Goal: Task Accomplishment & Management: Complete application form

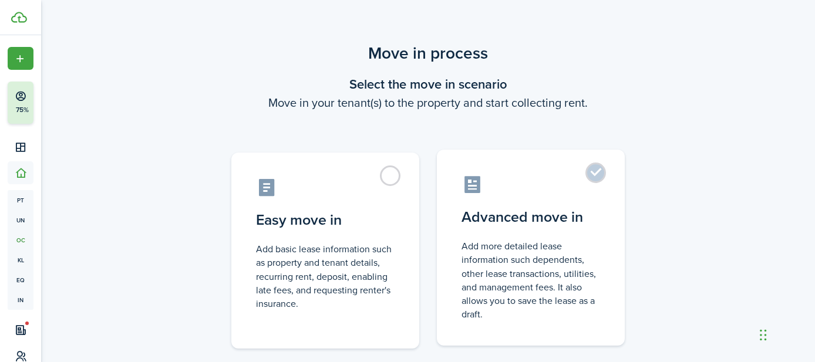
scroll to position [99, 0]
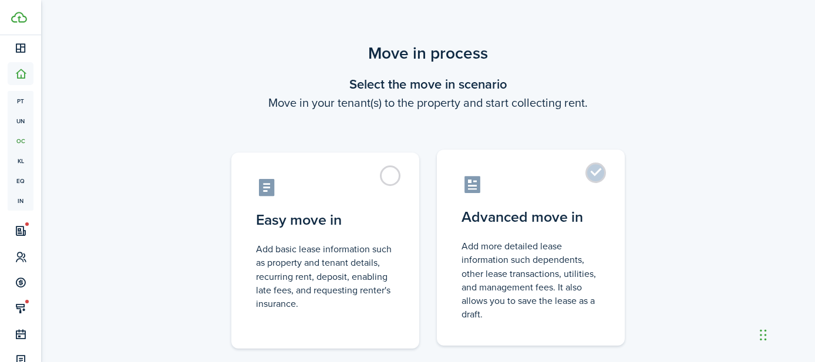
click at [598, 170] on label "Advanced move in Add more detailed lease information such dependents, other lea…" at bounding box center [531, 248] width 188 height 196
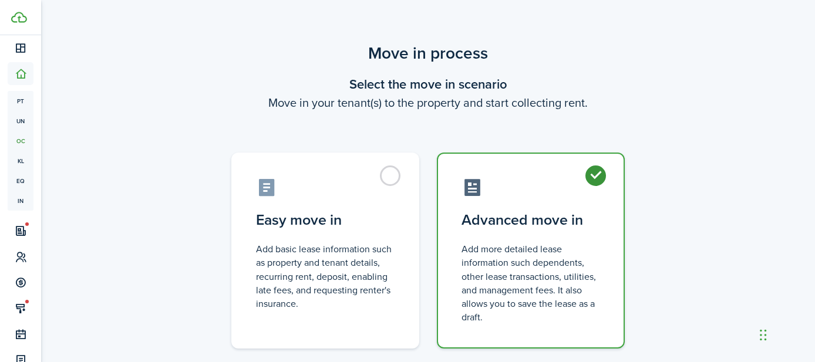
radio input "true"
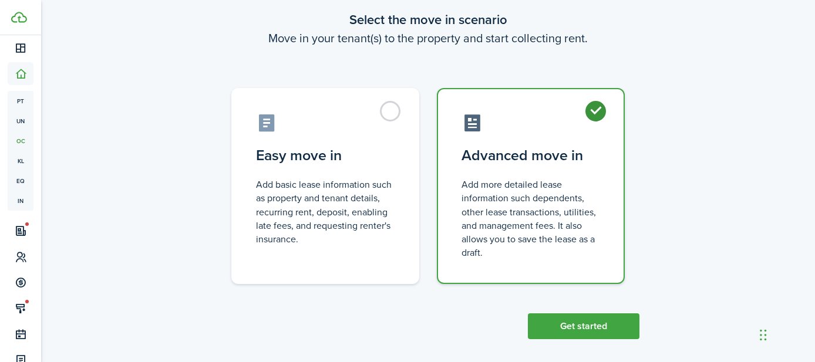
scroll to position [74, 0]
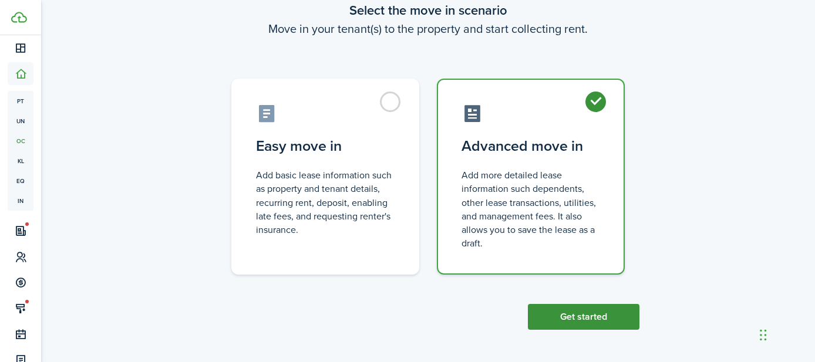
click at [583, 312] on button "Get started" at bounding box center [584, 317] width 112 height 26
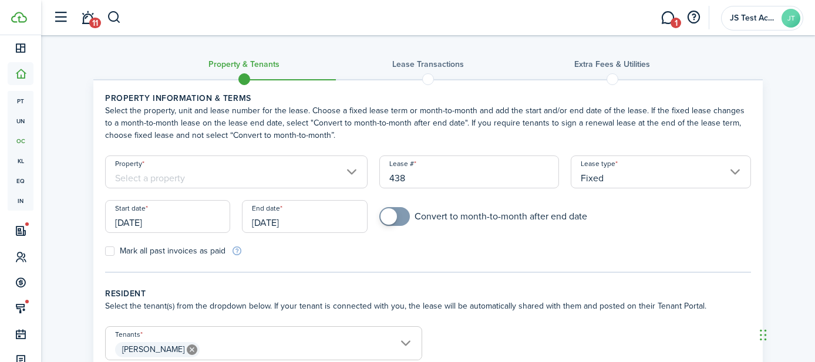
click at [275, 177] on input "Property" at bounding box center [236, 172] width 263 height 33
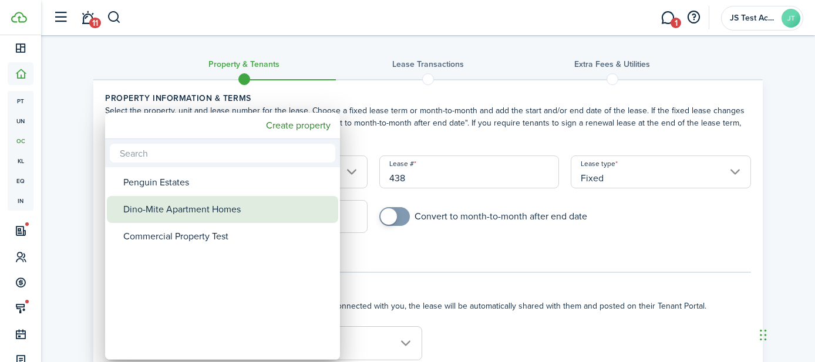
click at [242, 212] on div "Dino-Mite Apartment Homes" at bounding box center [227, 209] width 208 height 27
type input "Dino-Mite Apartment Homes"
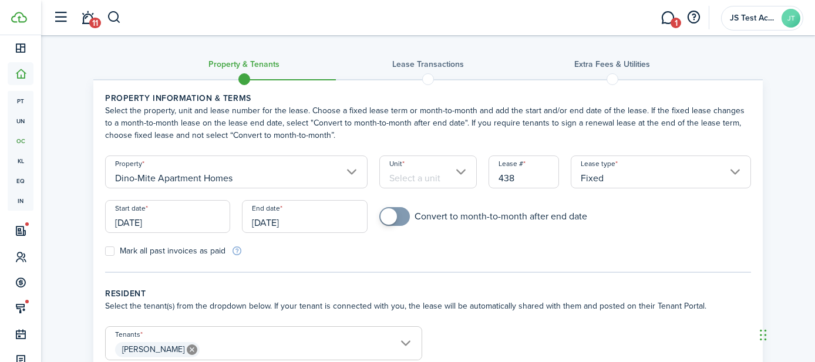
click at [399, 174] on input "Unit" at bounding box center [428, 172] width 98 height 33
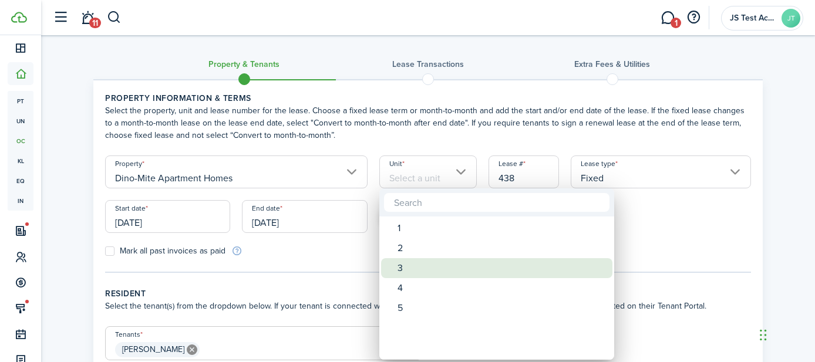
click at [402, 261] on div "3" at bounding box center [502, 268] width 208 height 20
type input "3"
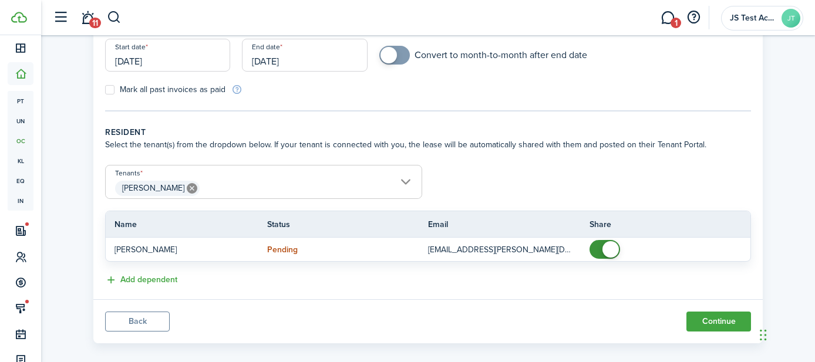
scroll to position [175, 0]
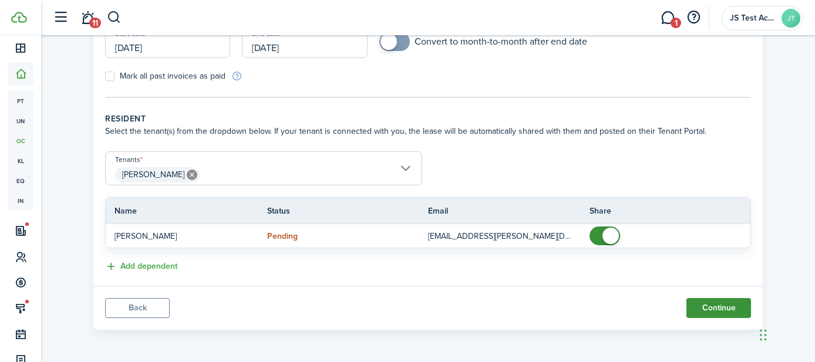
click at [710, 310] on button "Continue" at bounding box center [719, 308] width 65 height 20
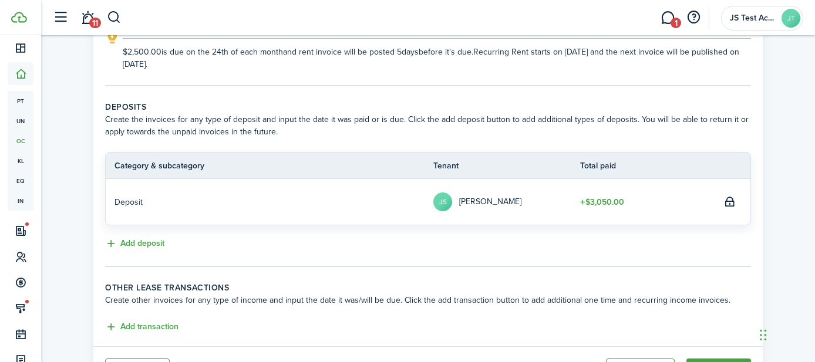
scroll to position [259, 0]
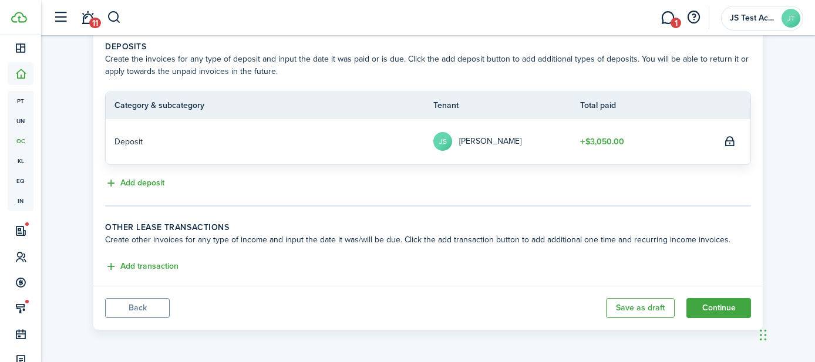
click at [137, 302] on button "Back" at bounding box center [137, 308] width 65 height 20
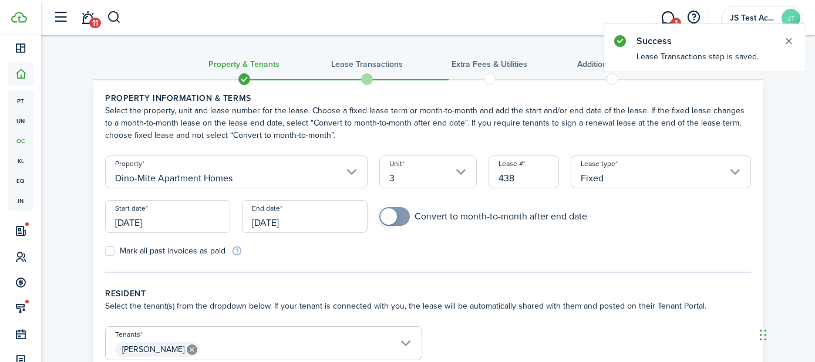
click at [179, 225] on input "[DATE]" at bounding box center [167, 216] width 125 height 33
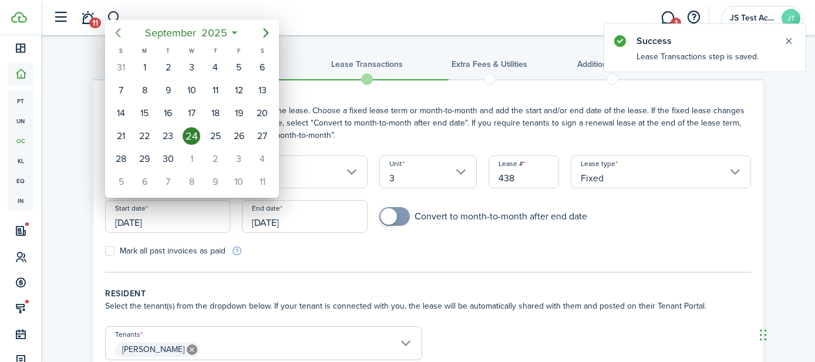
click at [121, 33] on icon "Previous page" at bounding box center [118, 33] width 14 height 14
click at [265, 32] on icon "Next page" at bounding box center [266, 33] width 14 height 14
click at [186, 67] on div "2" at bounding box center [192, 68] width 18 height 18
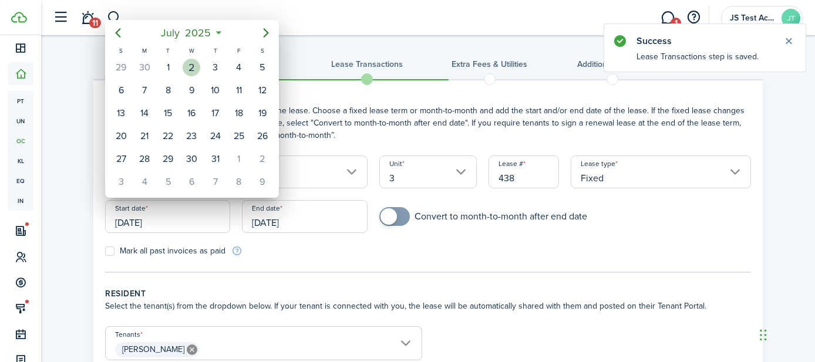
type input "[DATE]"
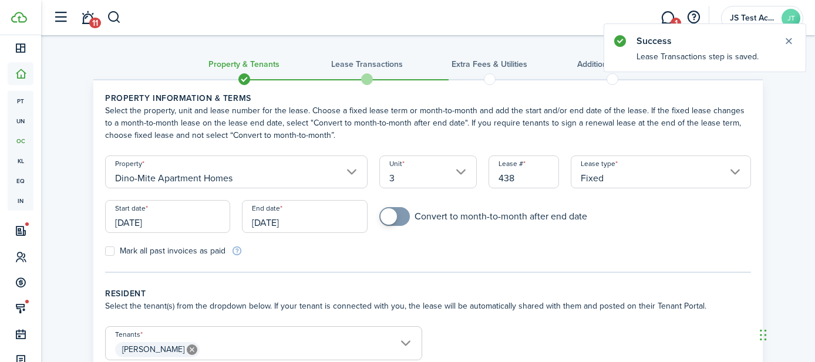
scroll to position [175, 0]
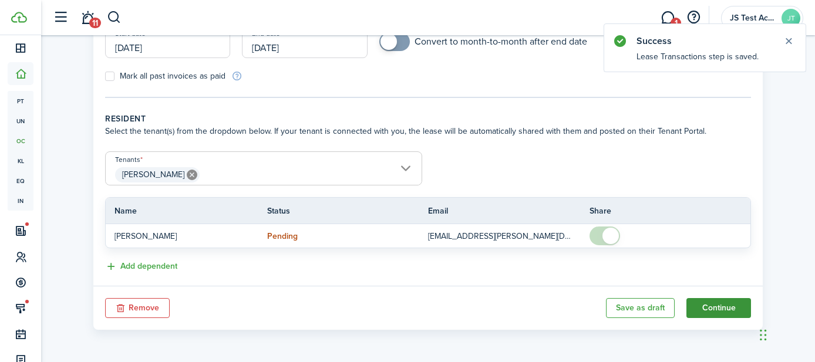
click at [707, 305] on button "Continue" at bounding box center [719, 308] width 65 height 20
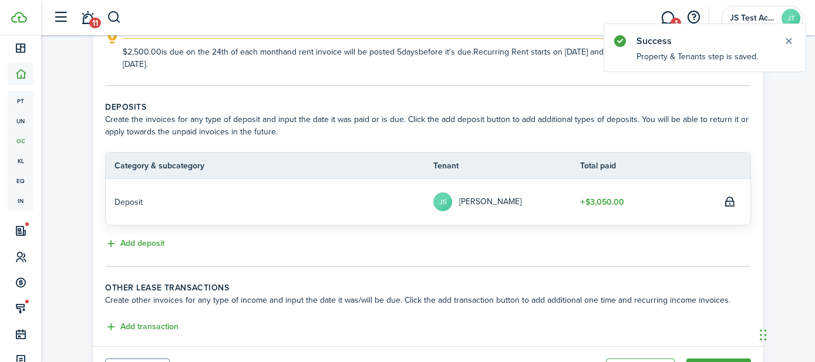
scroll to position [259, 0]
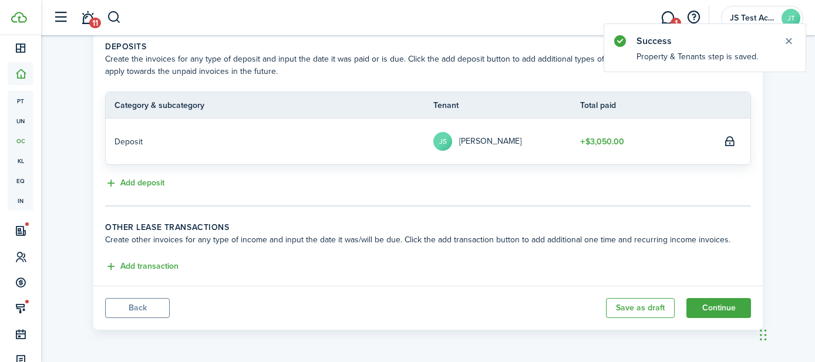
click at [155, 305] on button "Back" at bounding box center [137, 308] width 65 height 20
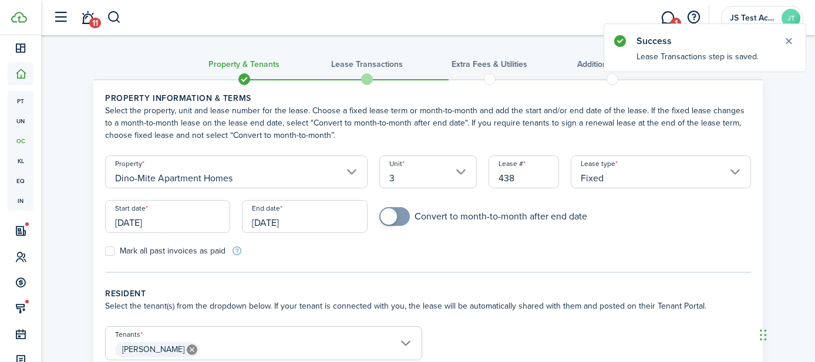
click at [178, 220] on input "[DATE]" at bounding box center [167, 216] width 125 height 33
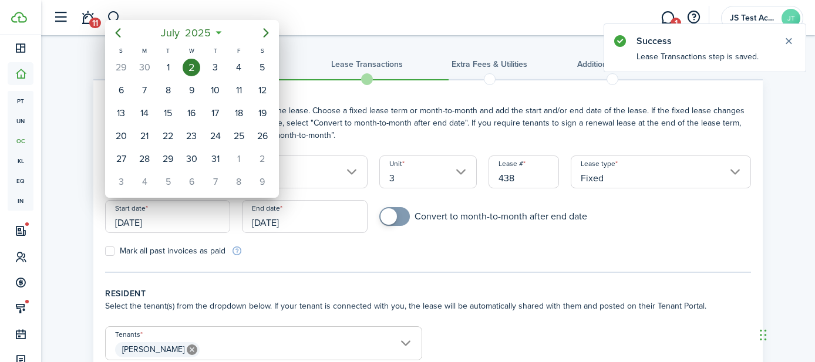
click at [309, 220] on div at bounding box center [407, 181] width 1003 height 550
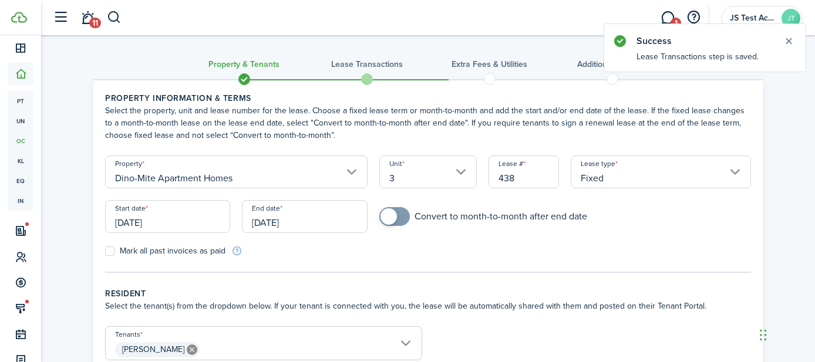
scroll to position [175, 0]
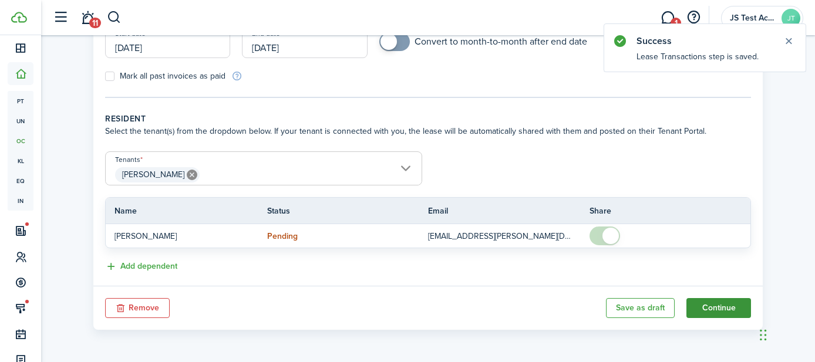
click at [706, 308] on button "Continue" at bounding box center [719, 308] width 65 height 20
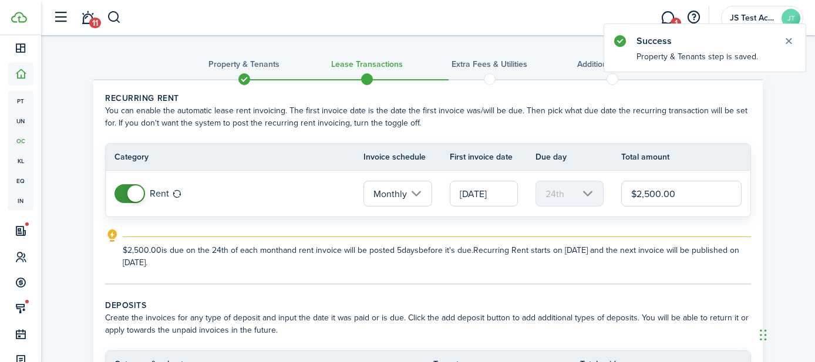
click at [474, 199] on input "[DATE]" at bounding box center [484, 194] width 68 height 26
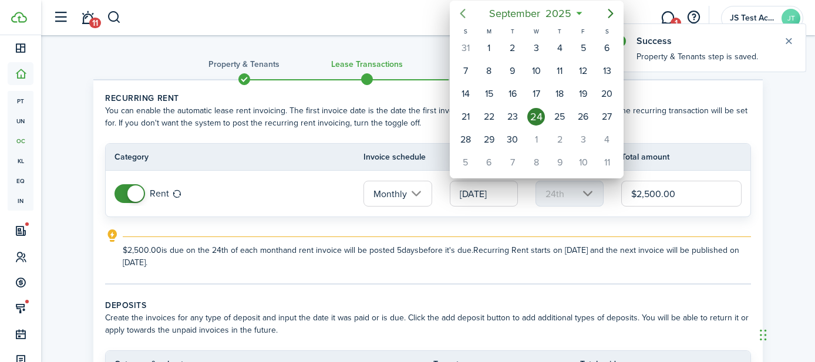
click at [467, 11] on icon "Previous page" at bounding box center [463, 13] width 14 height 14
click at [536, 51] on div "2" at bounding box center [536, 48] width 18 height 18
type input "[DATE]"
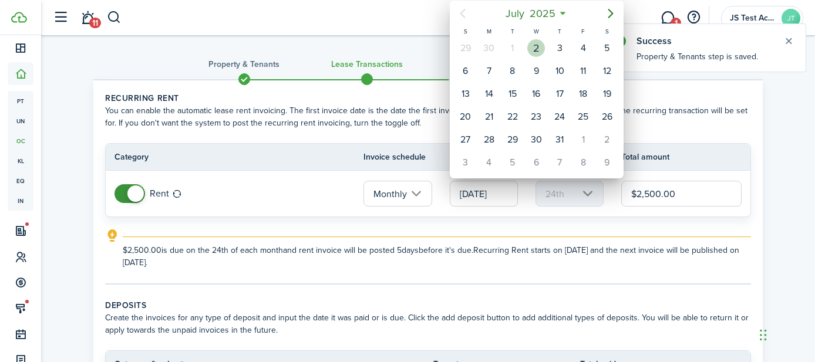
type input "2nd"
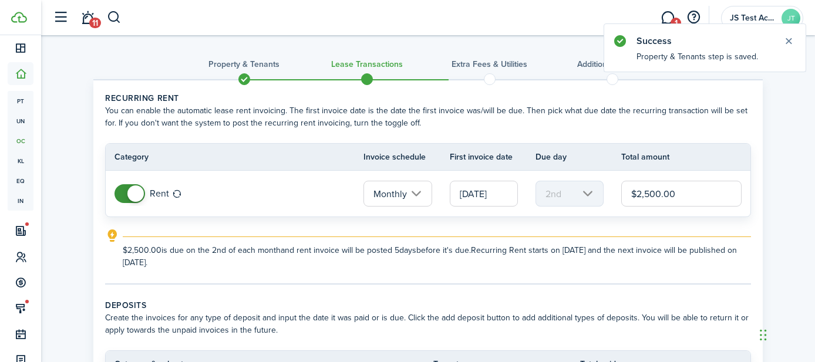
scroll to position [0, 1]
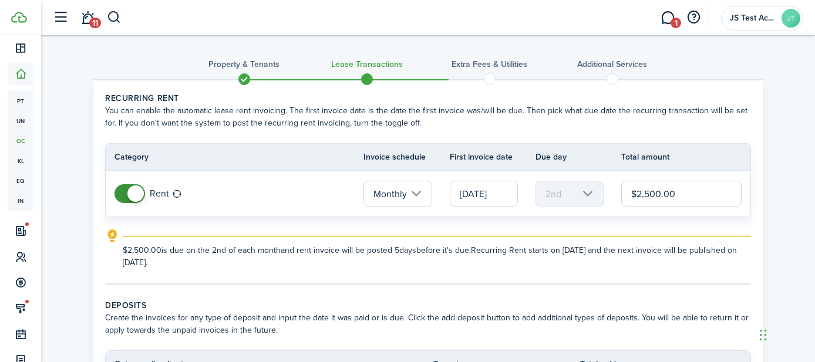
click at [476, 193] on input "[DATE]" at bounding box center [484, 194] width 68 height 26
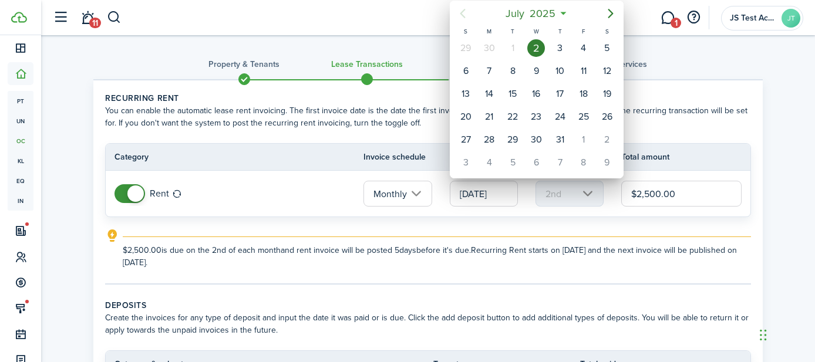
scroll to position [0, 0]
click at [610, 12] on icon "Next page" at bounding box center [611, 13] width 14 height 14
click at [540, 50] on div "1" at bounding box center [536, 48] width 18 height 18
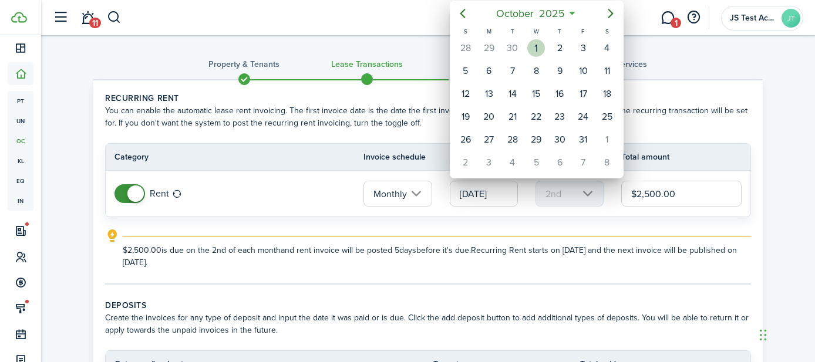
type input "[DATE]"
type input "1st"
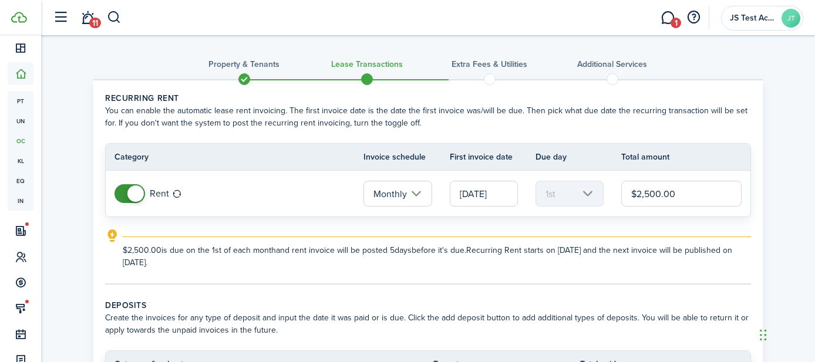
click at [477, 200] on input "[DATE]" at bounding box center [484, 194] width 68 height 26
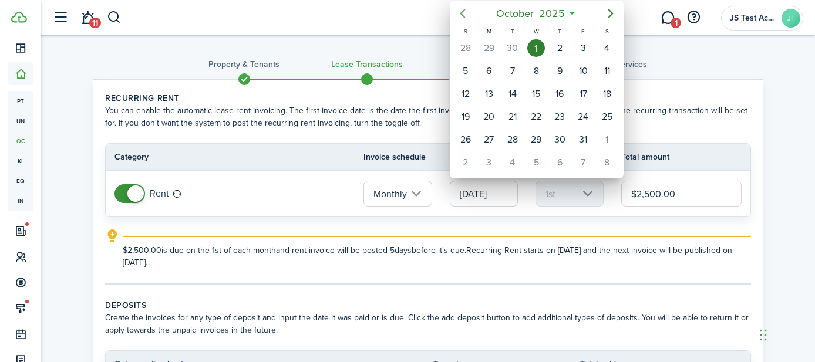
click at [463, 16] on icon "Previous page" at bounding box center [462, 13] width 5 height 9
click at [479, 236] on div at bounding box center [407, 181] width 1003 height 550
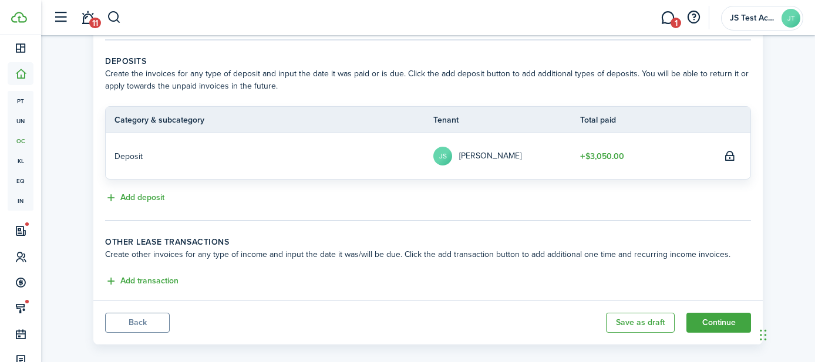
scroll to position [259, 0]
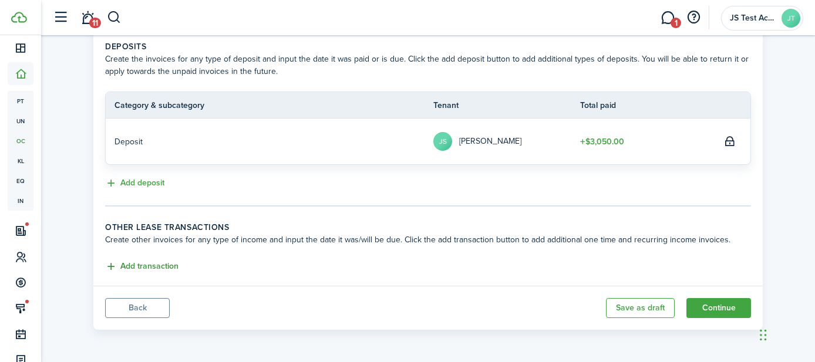
click at [149, 265] on button "Add transaction" at bounding box center [141, 267] width 73 height 14
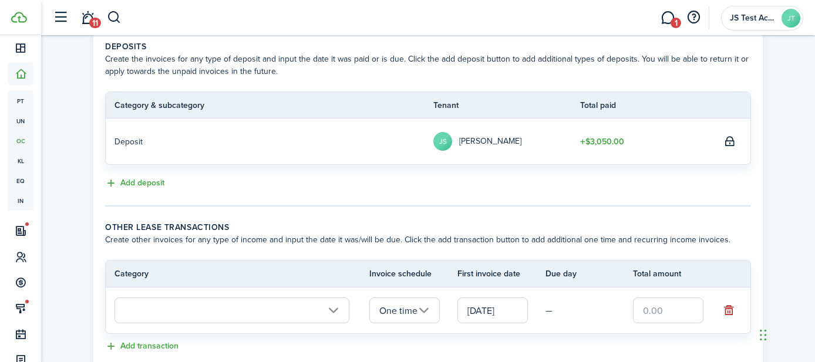
scroll to position [339, 0]
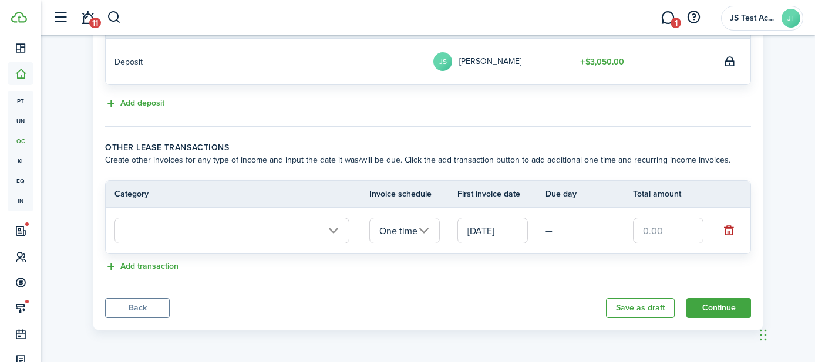
click at [235, 224] on input "text" at bounding box center [232, 231] width 235 height 26
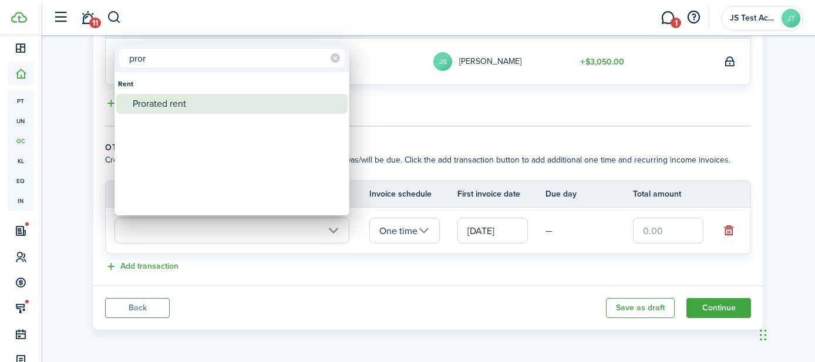
type input "pror"
click at [181, 103] on div "Prorated rent" at bounding box center [237, 104] width 208 height 20
type input "Rent / Prorated rent"
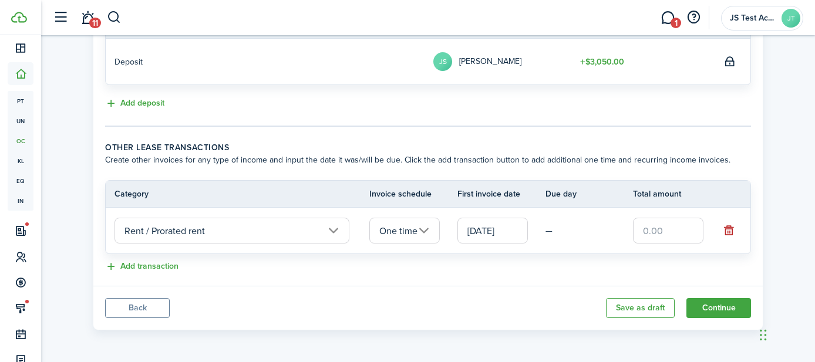
click at [475, 227] on input "[DATE]" at bounding box center [492, 231] width 70 height 26
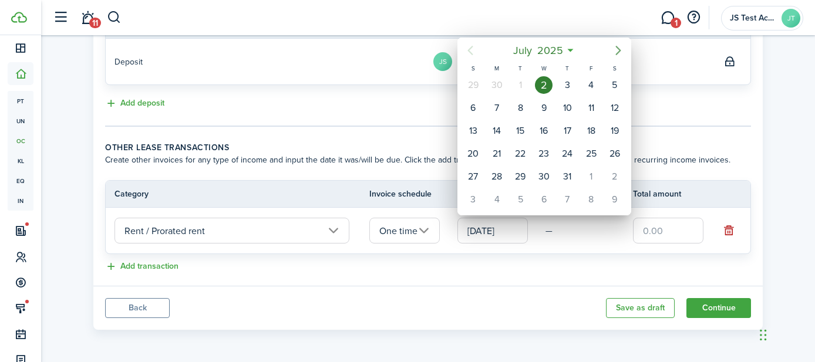
click at [618, 46] on icon "Next page" at bounding box center [618, 50] width 14 height 14
click at [468, 52] on icon "Previous page" at bounding box center [470, 50] width 14 height 14
click at [616, 52] on icon "Next page" at bounding box center [618, 50] width 14 height 14
click at [541, 153] on div "24" at bounding box center [544, 154] width 18 height 18
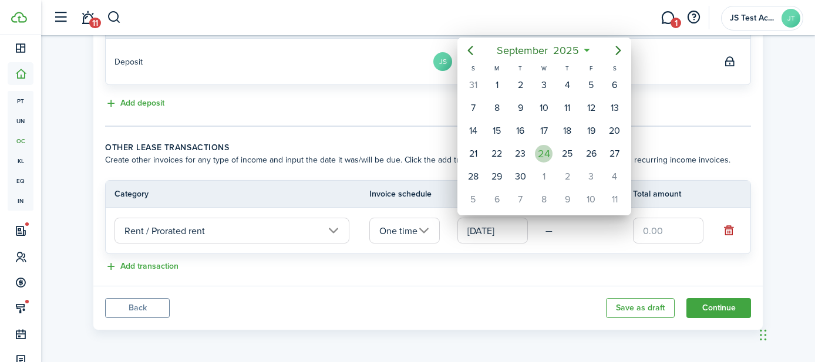
type input "[DATE]"
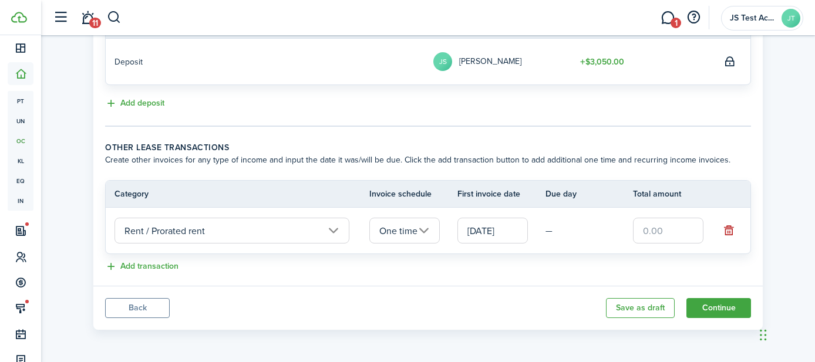
click at [660, 232] on input "text" at bounding box center [668, 231] width 70 height 26
type input "$300.00"
click at [386, 258] on lease-classic-other-transaction "Other lease transactions Create other invoices for any type of income and input…" at bounding box center [428, 208] width 646 height 133
click at [144, 267] on button "Add transaction" at bounding box center [141, 267] width 73 height 14
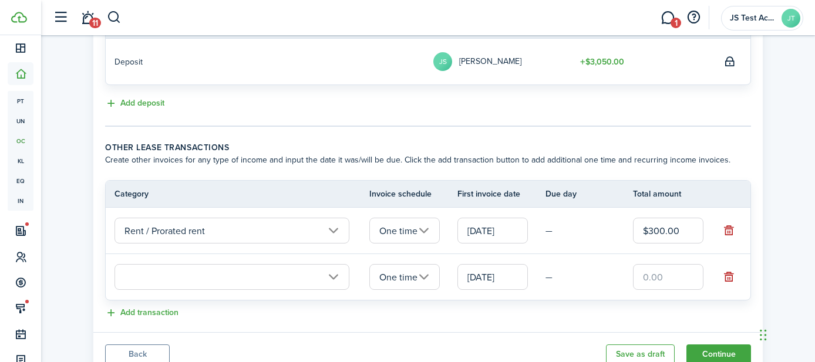
click at [194, 272] on input "text" at bounding box center [232, 277] width 235 height 26
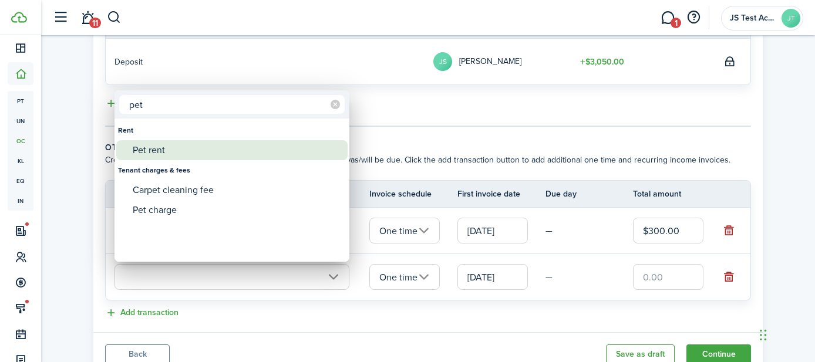
type input "pet"
click at [146, 151] on div "Pet rent" at bounding box center [237, 150] width 208 height 20
type input "Rent / Pet rent"
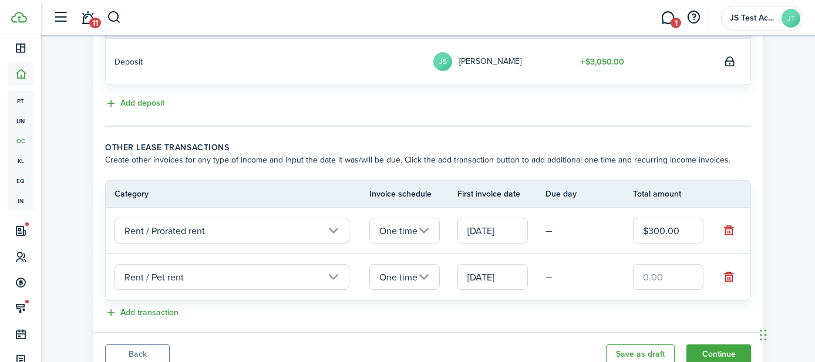
click at [390, 277] on input "One time" at bounding box center [404, 277] width 70 height 26
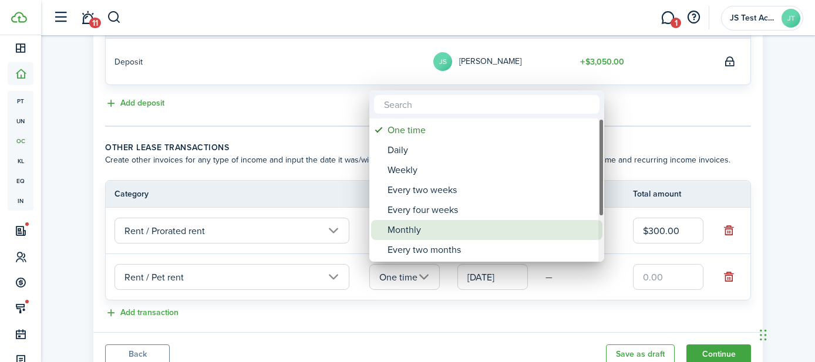
click at [407, 224] on div "Monthly" at bounding box center [492, 230] width 208 height 20
type input "Monthly"
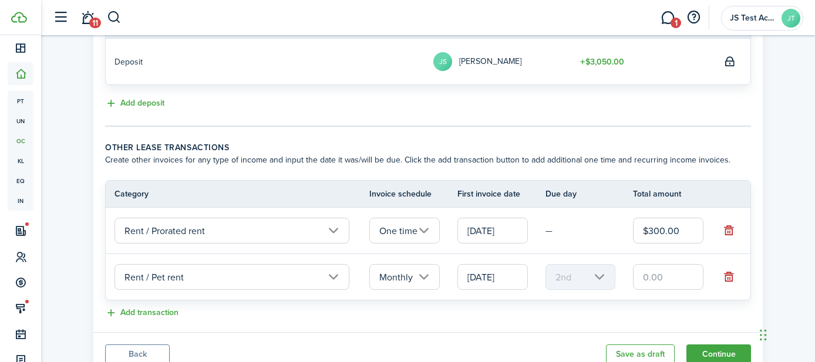
click at [493, 280] on input "[DATE]" at bounding box center [492, 277] width 70 height 26
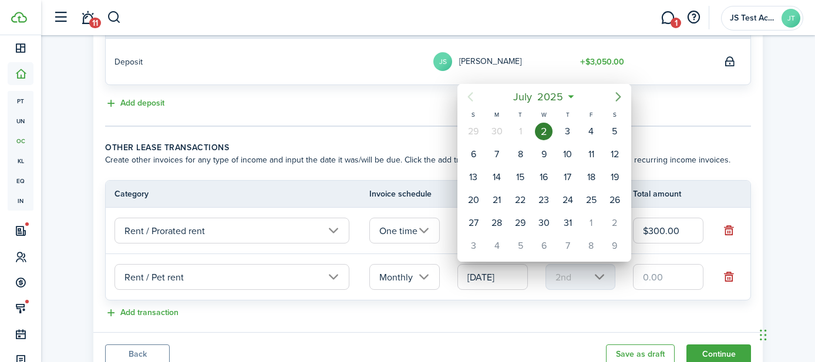
click at [616, 97] on icon "Next page" at bounding box center [618, 97] width 14 height 14
click at [470, 99] on icon "Previous page" at bounding box center [470, 97] width 14 height 14
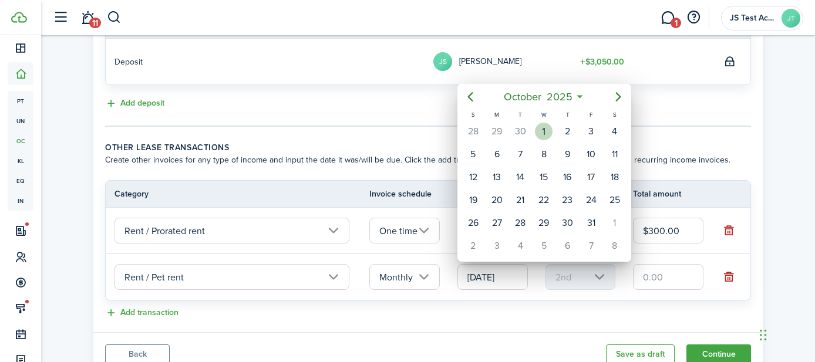
click at [543, 136] on div "1" at bounding box center [544, 132] width 18 height 18
type input "[DATE]"
type input "1st"
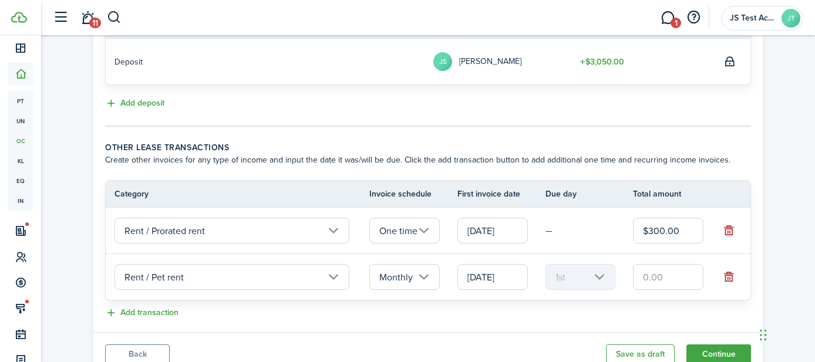
click at [674, 284] on input "text" at bounding box center [668, 277] width 70 height 26
type input "$45.00"
click at [654, 322] on panel-main-body "Recurring rent You can enable the automatic lease rent invoicing. The first inv…" at bounding box center [427, 37] width 669 height 591
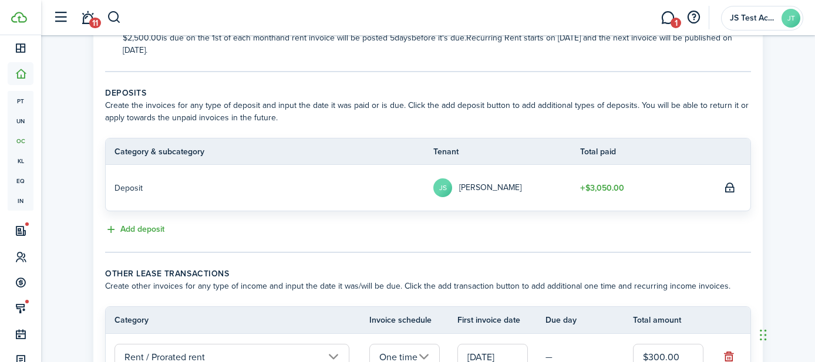
scroll to position [385, 0]
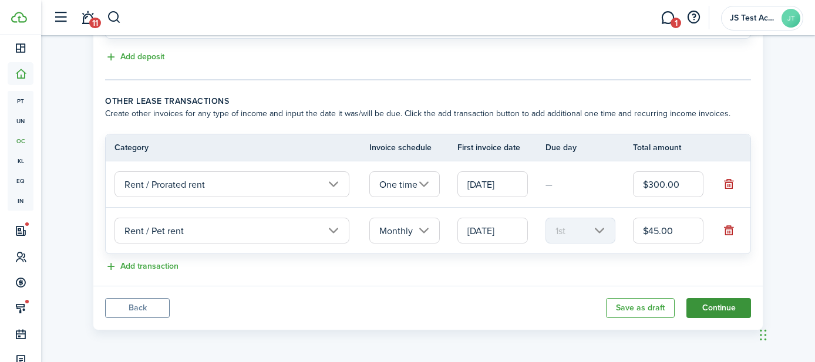
click at [714, 311] on button "Continue" at bounding box center [719, 308] width 65 height 20
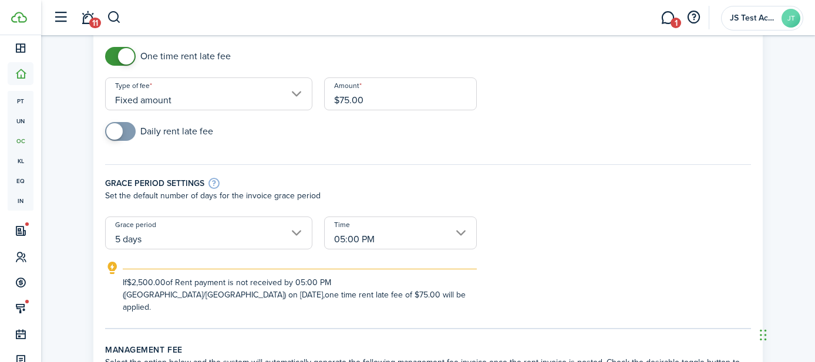
scroll to position [110, 0]
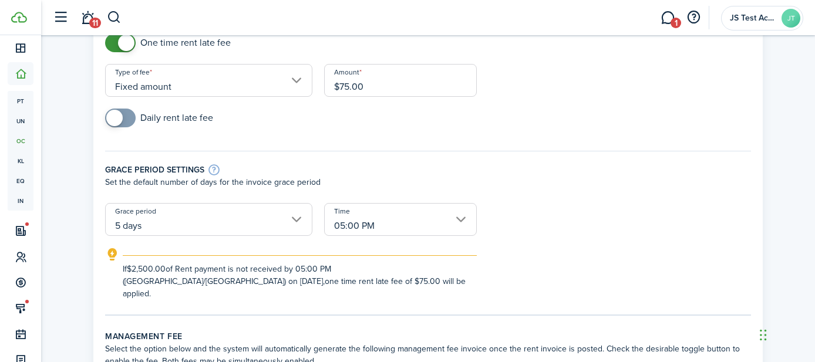
click at [276, 220] on input "5 days" at bounding box center [208, 219] width 207 height 33
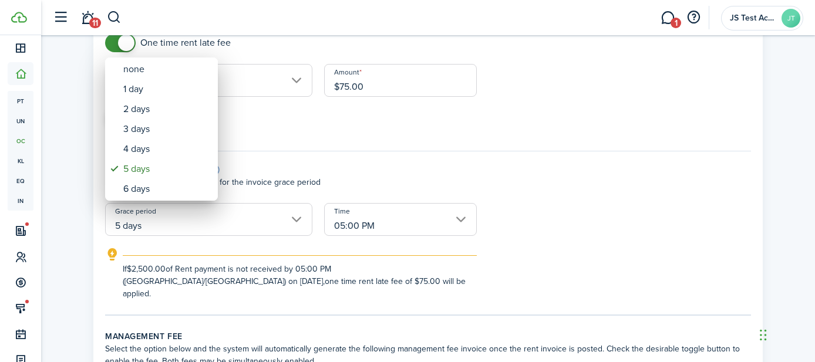
click at [352, 147] on div at bounding box center [407, 181] width 1003 height 550
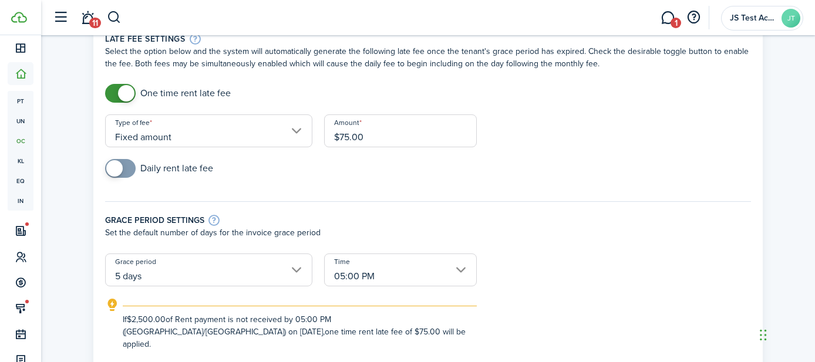
scroll to position [53, 0]
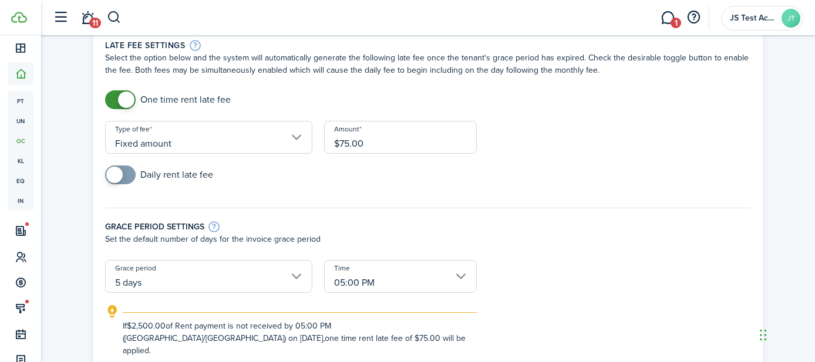
click at [274, 276] on input "5 days" at bounding box center [208, 276] width 207 height 33
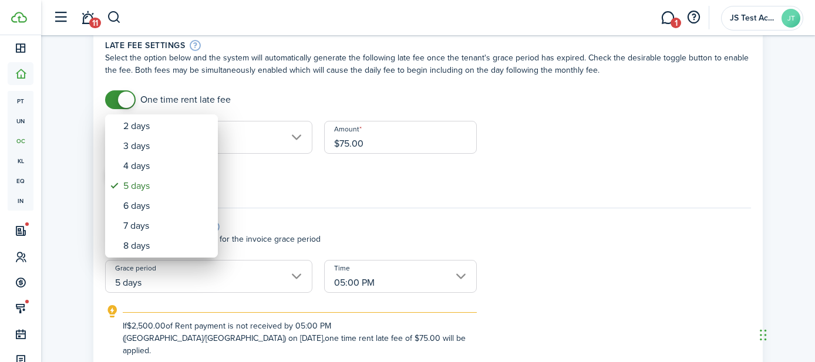
click at [373, 213] on div at bounding box center [407, 181] width 1003 height 550
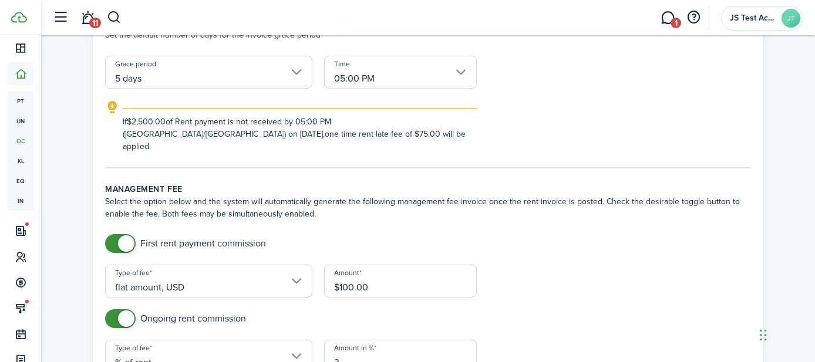
scroll to position [261, 0]
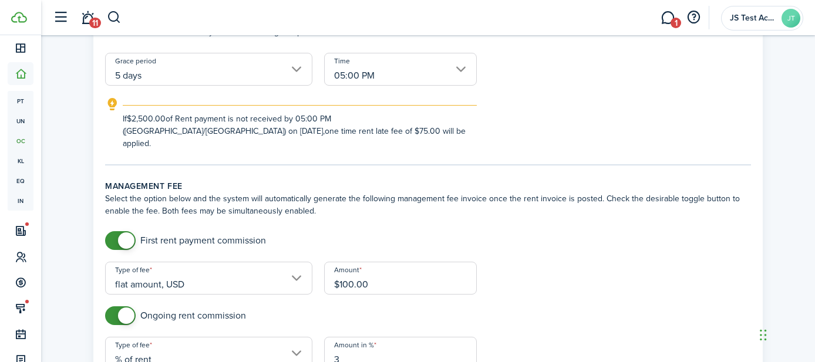
checkbox input "false"
click at [115, 231] on span at bounding box center [121, 240] width 12 height 19
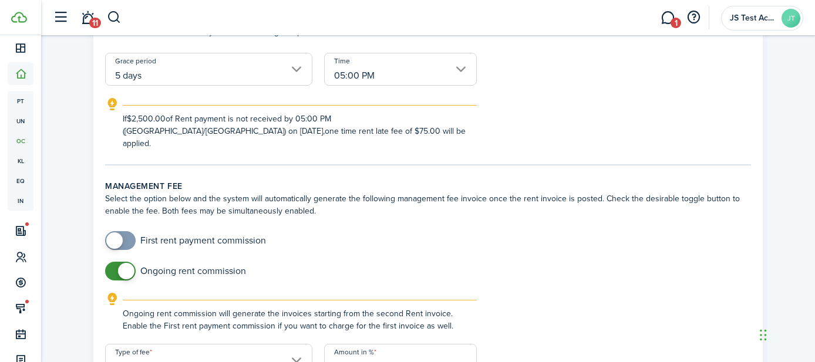
checkbox input "false"
click at [116, 262] on span at bounding box center [121, 271] width 12 height 19
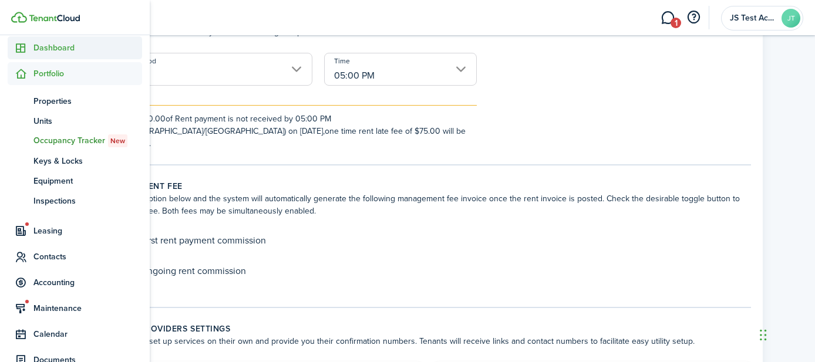
click at [45, 53] on span "Dashboard" at bounding box center [87, 48] width 109 height 12
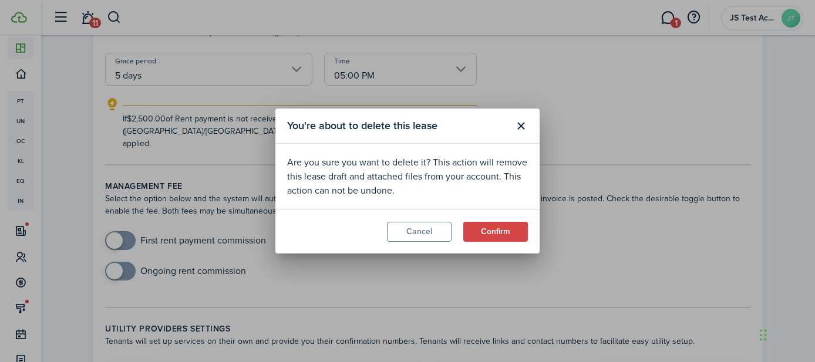
scroll to position [92, 0]
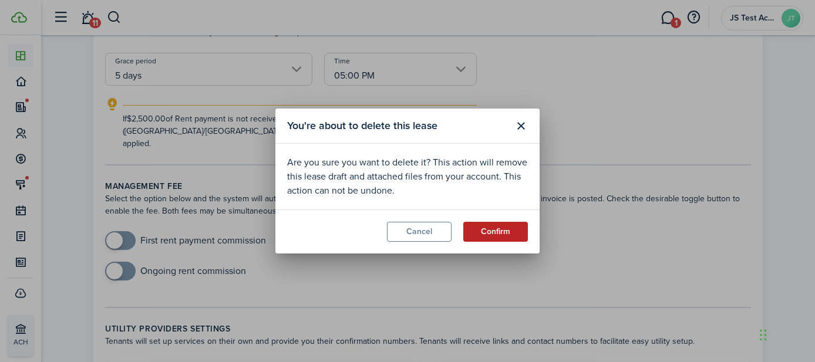
click at [498, 234] on button "Confirm" at bounding box center [495, 232] width 65 height 20
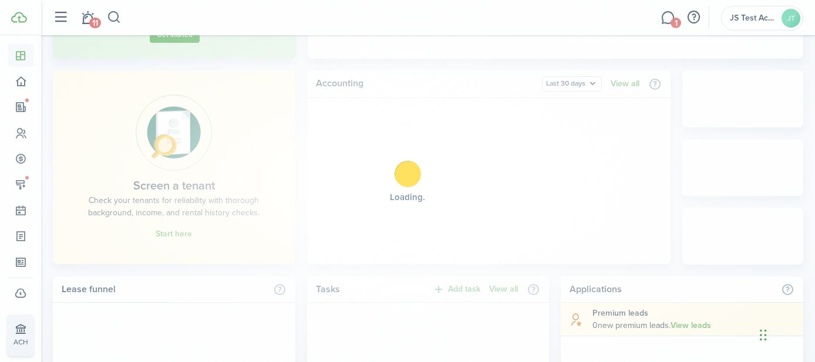
scroll to position [0, 0]
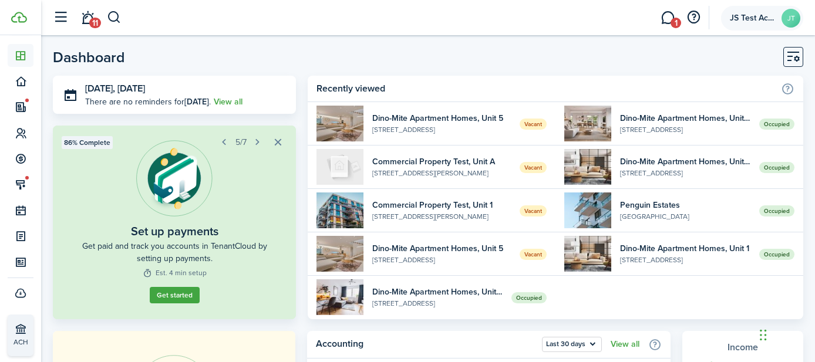
click at [748, 16] on span "JS Test Account" at bounding box center [753, 18] width 47 height 8
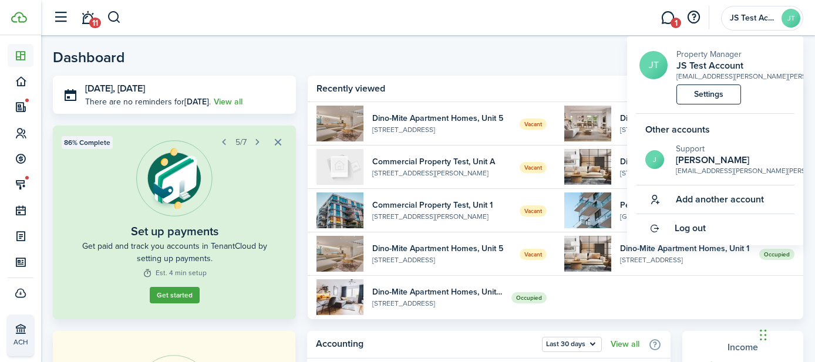
click at [340, 55] on header-page "Dashboard" at bounding box center [428, 61] width 751 height 29
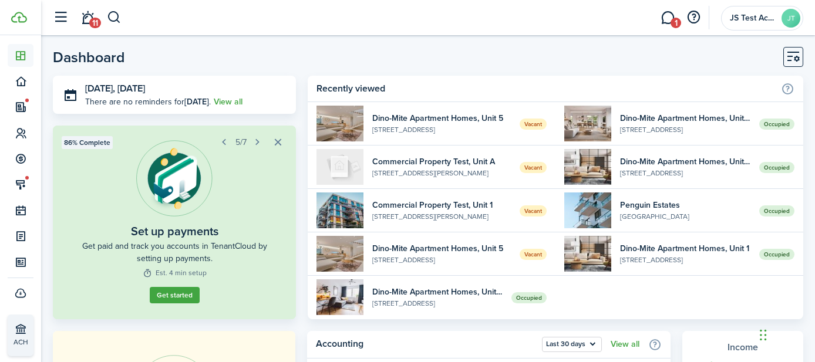
click at [268, 55] on header-page "Dashboard" at bounding box center [428, 61] width 751 height 29
click at [223, 139] on button "button" at bounding box center [224, 142] width 16 height 16
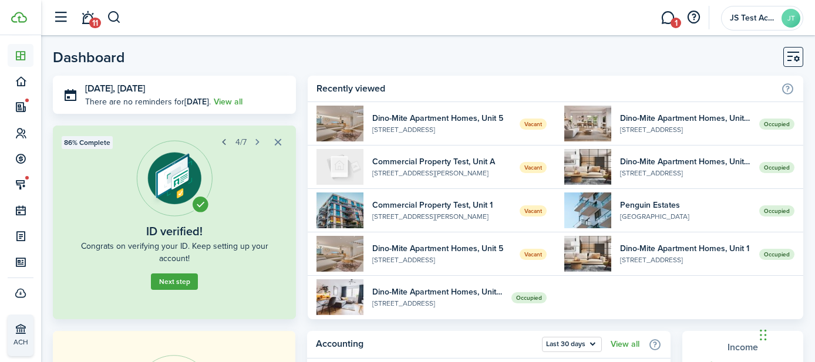
click at [223, 139] on button "button" at bounding box center [224, 142] width 16 height 16
click at [260, 141] on button "button" at bounding box center [258, 142] width 16 height 16
click at [258, 140] on button "button" at bounding box center [258, 142] width 16 height 16
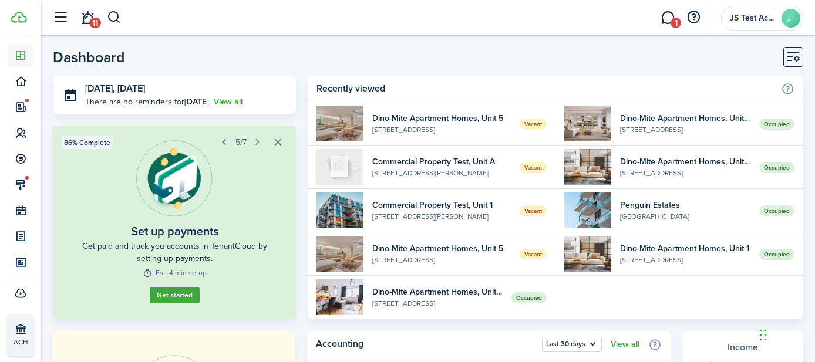
click at [224, 142] on button "button" at bounding box center [224, 142] width 16 height 16
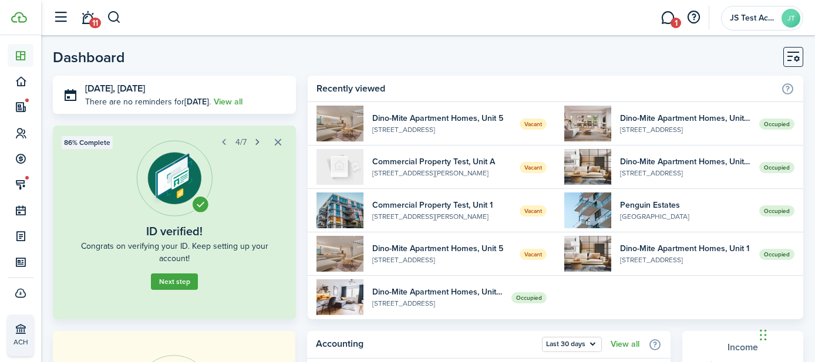
click at [257, 143] on button "button" at bounding box center [258, 142] width 16 height 16
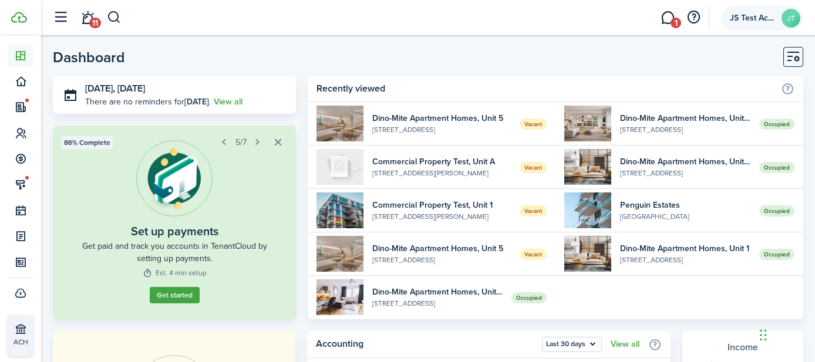
click at [768, 22] on account-user-avatar "JS Test Account JT" at bounding box center [762, 18] width 82 height 25
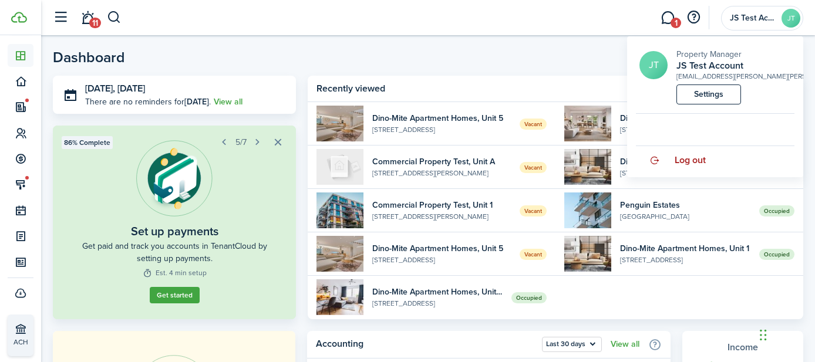
click at [688, 166] on span "Log out" at bounding box center [690, 160] width 31 height 11
